Goal: Find specific page/section: Find specific page/section

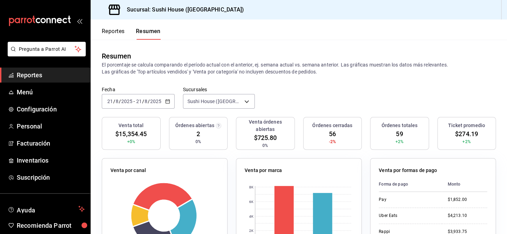
click at [115, 33] on button "Reportes" at bounding box center [113, 34] width 23 height 12
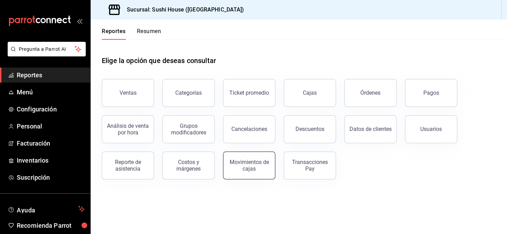
click at [260, 170] on div "Movimientos de cajas" at bounding box center [249, 165] width 43 height 13
